Goal: Navigation & Orientation: Find specific page/section

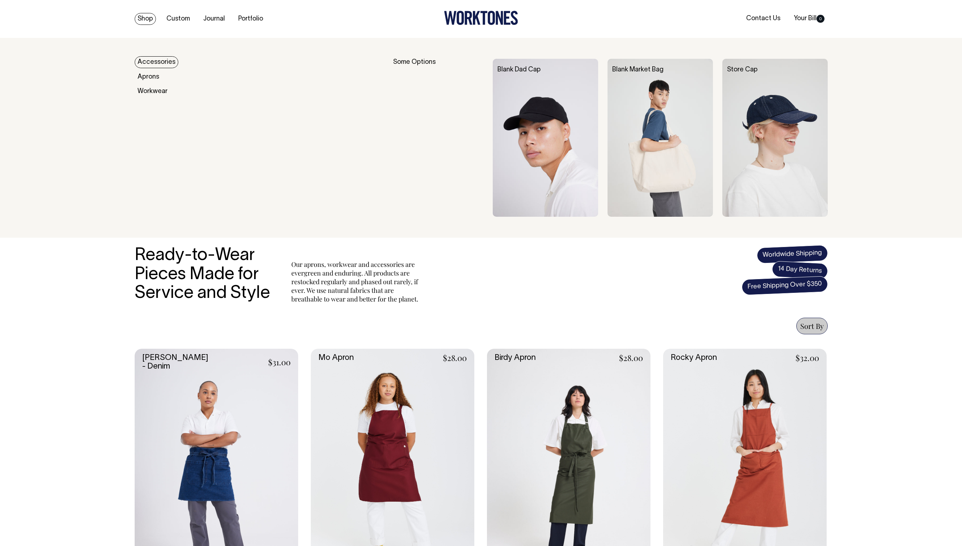
click at [151, 60] on link "Accessories" at bounding box center [157, 62] width 44 height 12
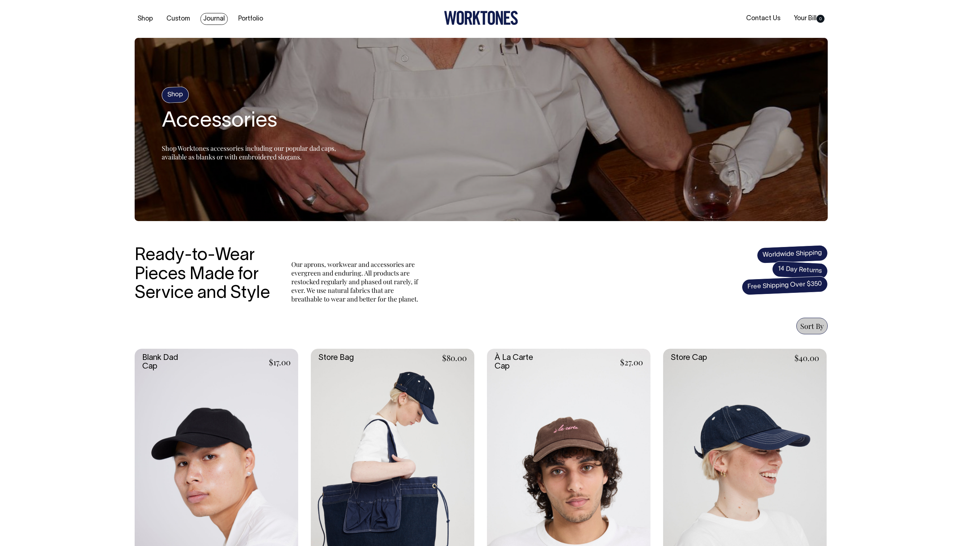
click at [216, 21] on link "Journal" at bounding box center [213, 19] width 27 height 12
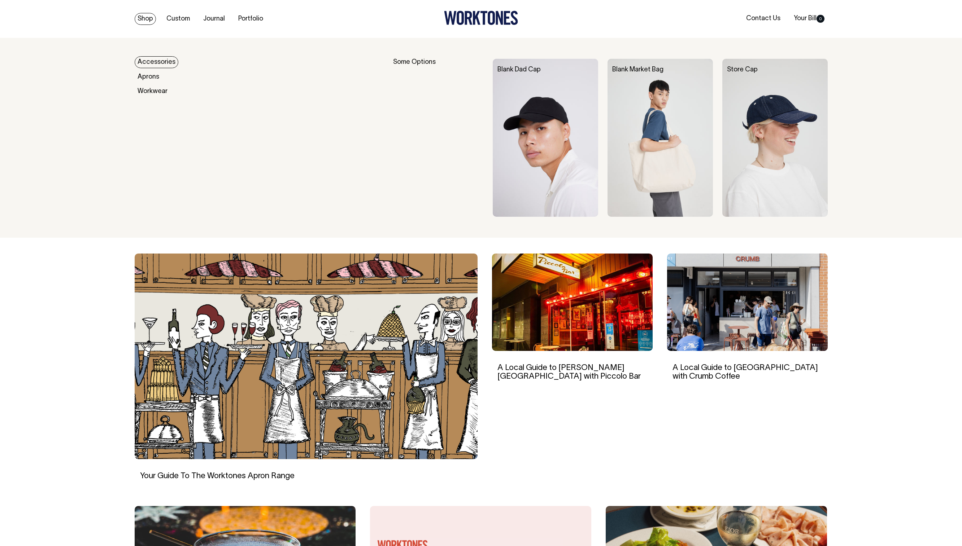
click at [143, 18] on link "Shop" at bounding box center [145, 19] width 21 height 12
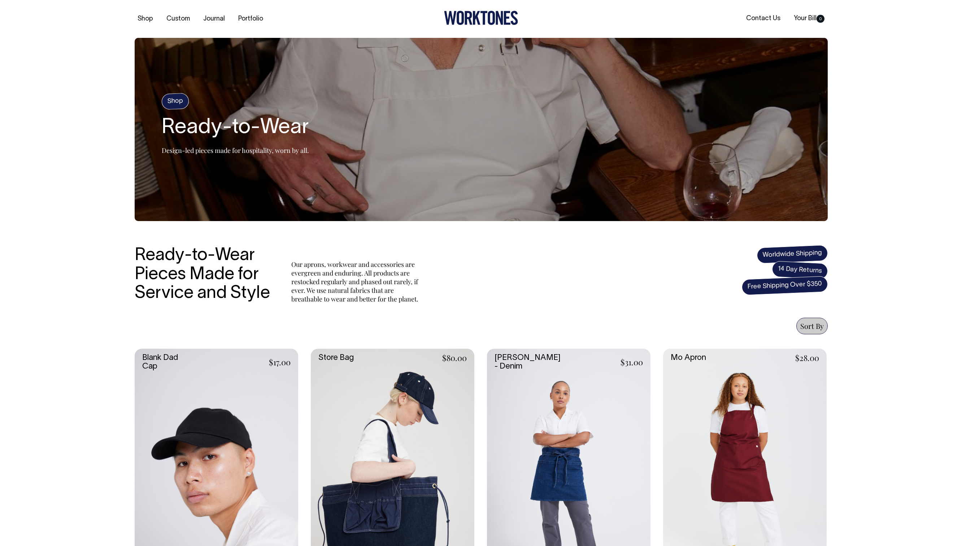
click at [96, 29] on header "Shop Custom Journal Portfolio Contact Us Your Bill 0 Accessories Aprons Workwea…" at bounding box center [481, 19] width 962 height 38
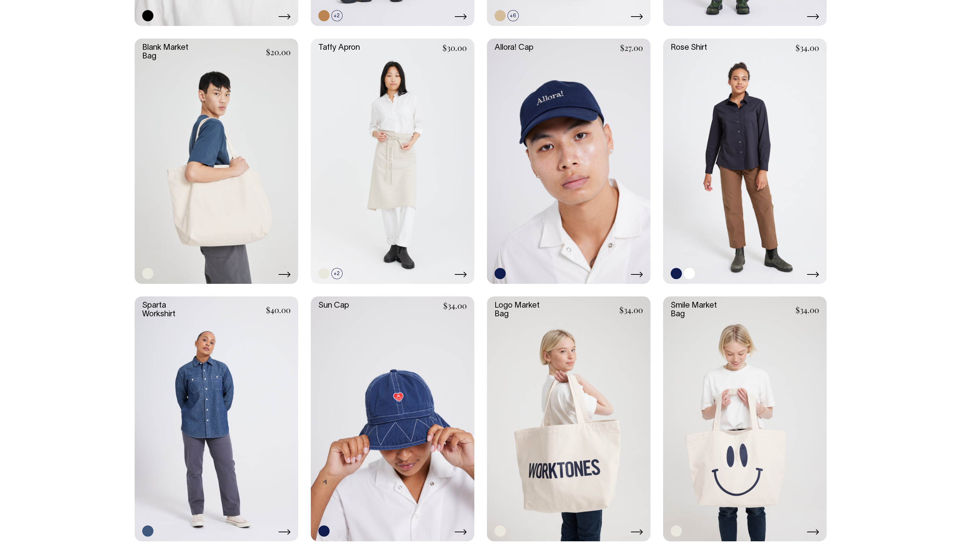
scroll to position [1342, 0]
